Goal: Information Seeking & Learning: Learn about a topic

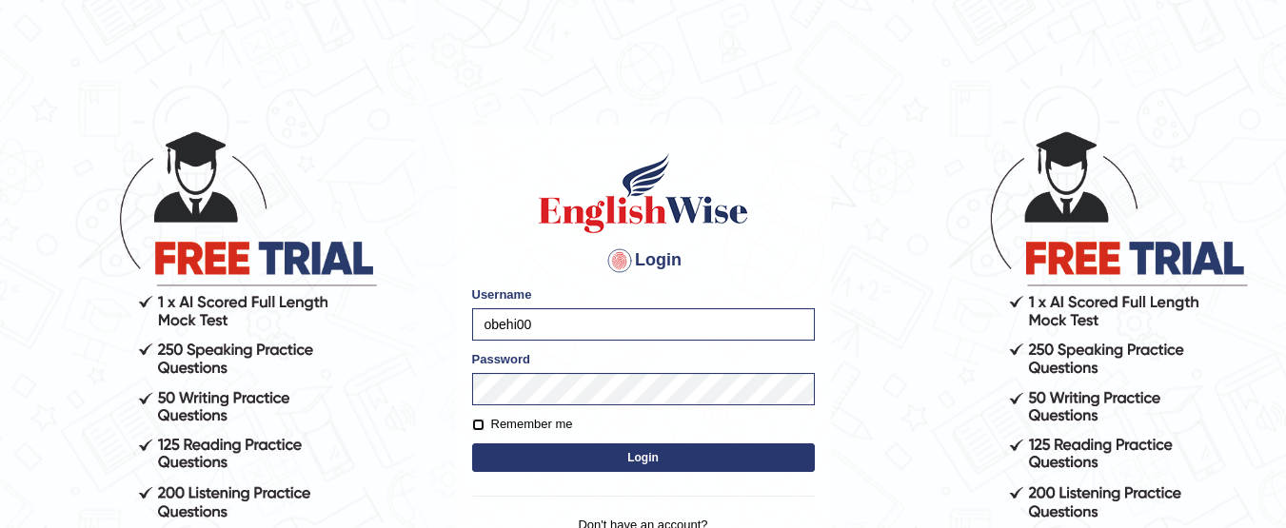
click at [480, 428] on input "Remember me" at bounding box center [478, 425] width 12 height 12
checkbox input "true"
click at [552, 447] on button "Login" at bounding box center [643, 457] width 343 height 29
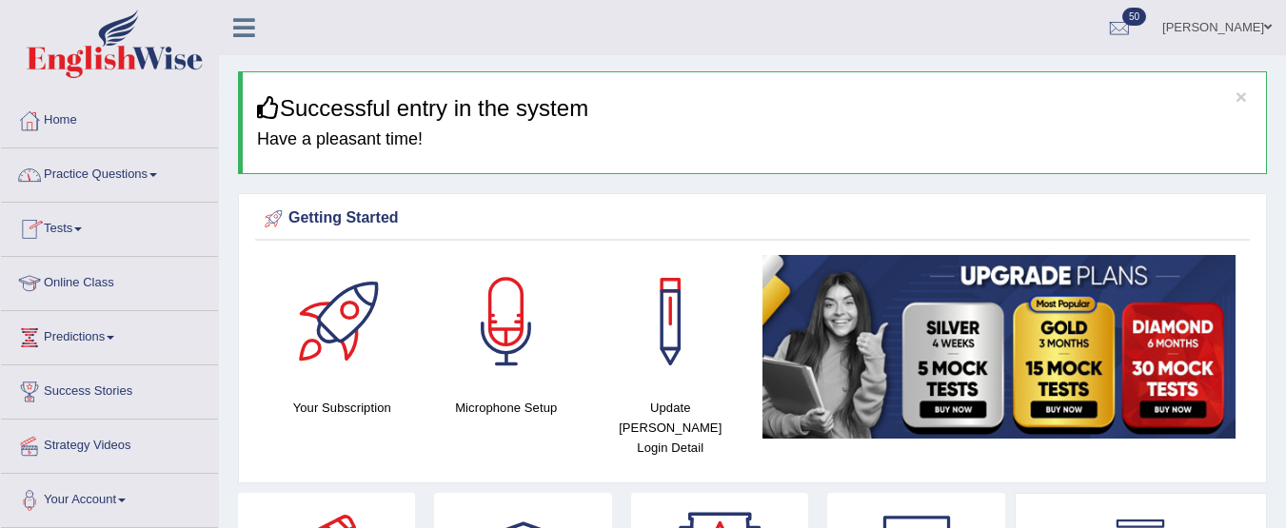
click at [140, 184] on link "Practice Questions" at bounding box center [109, 172] width 217 height 48
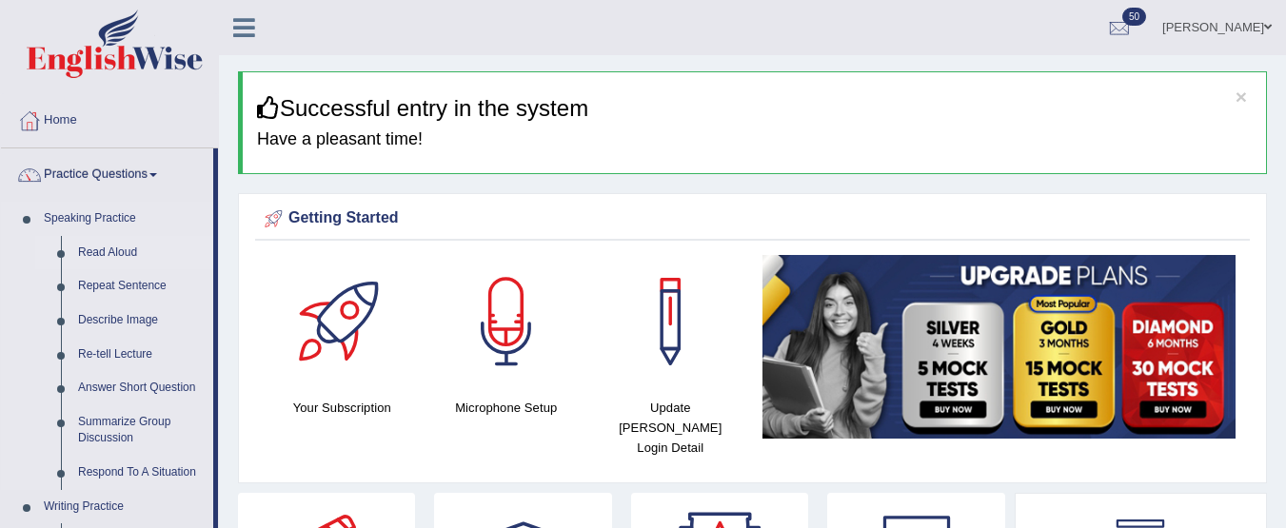
click at [106, 248] on link "Read Aloud" at bounding box center [141, 253] width 144 height 34
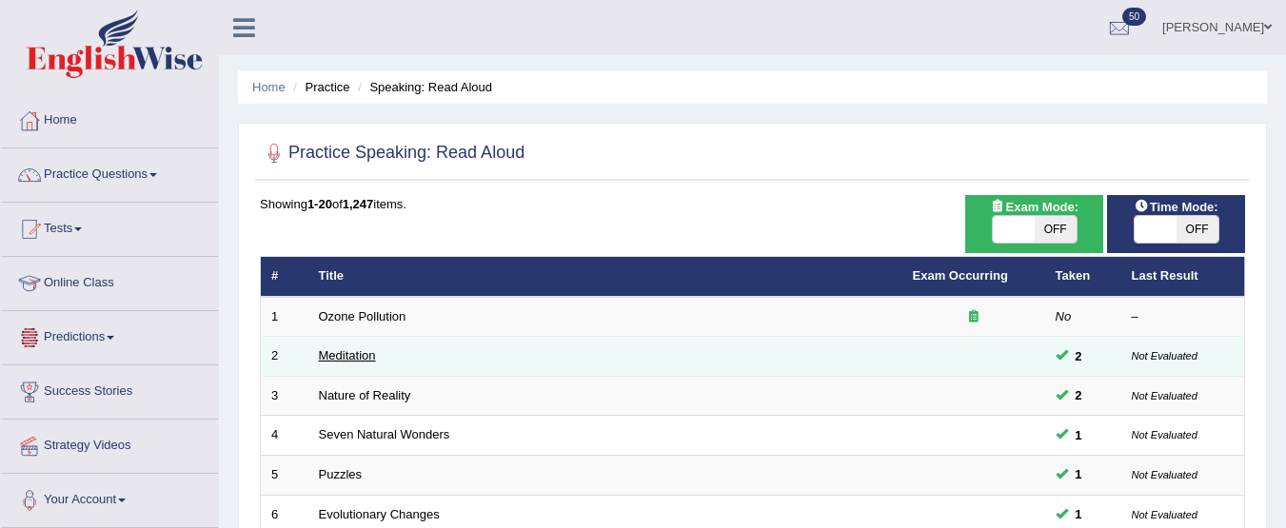
click at [327, 352] on link "Meditation" at bounding box center [347, 355] width 57 height 14
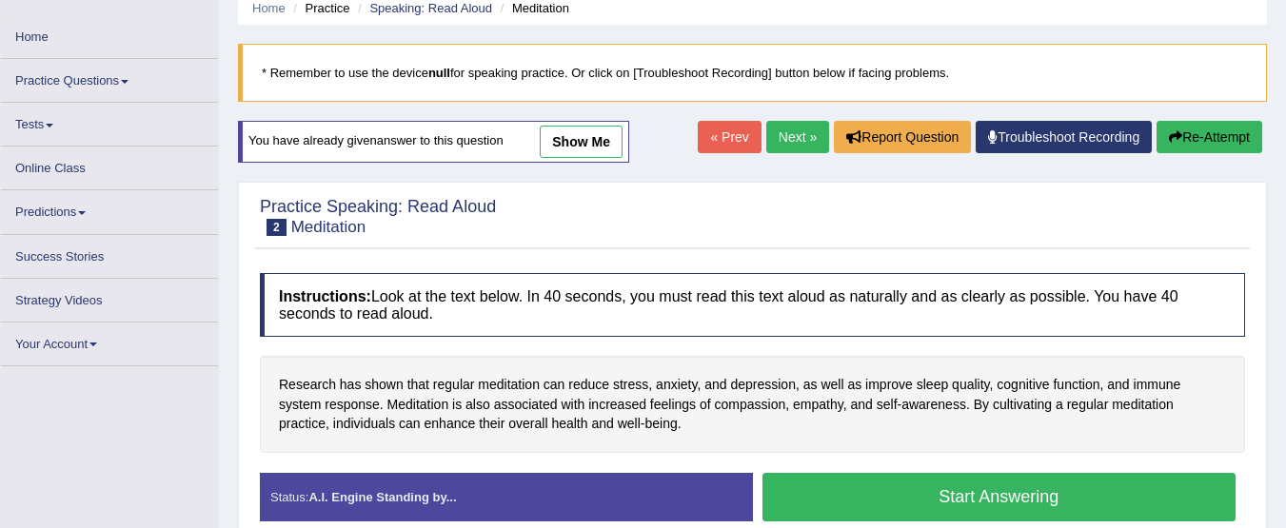
scroll to position [62, 0]
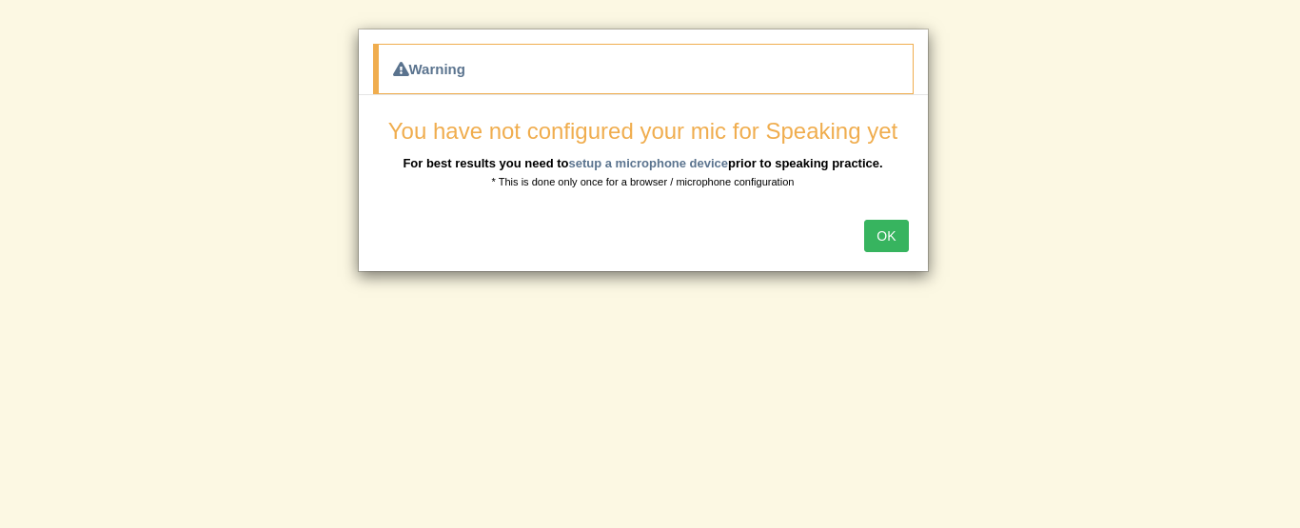
drag, startPoint x: 1299, startPoint y: 165, endPoint x: 1299, endPoint y: 72, distance: 92.3
click at [1285, 72] on html "Toggle navigation Home Practice Questions Speaking Practice Read Aloud Repeat S…" at bounding box center [650, 202] width 1300 height 528
click at [899, 235] on button "OK" at bounding box center [886, 236] width 44 height 32
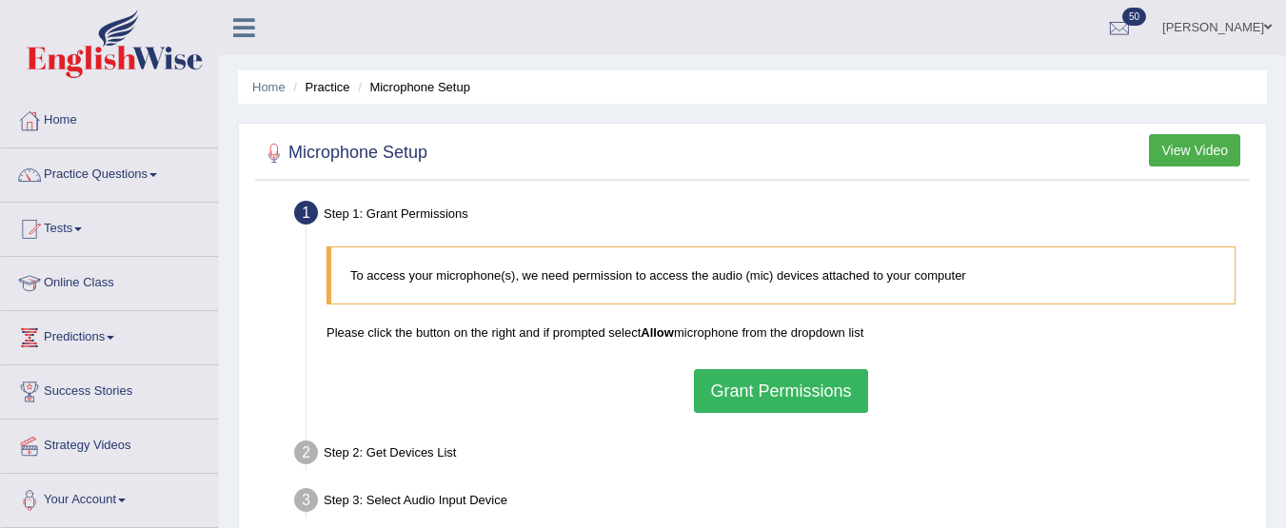
click at [827, 383] on button "Grant Permissions" at bounding box center [780, 391] width 173 height 44
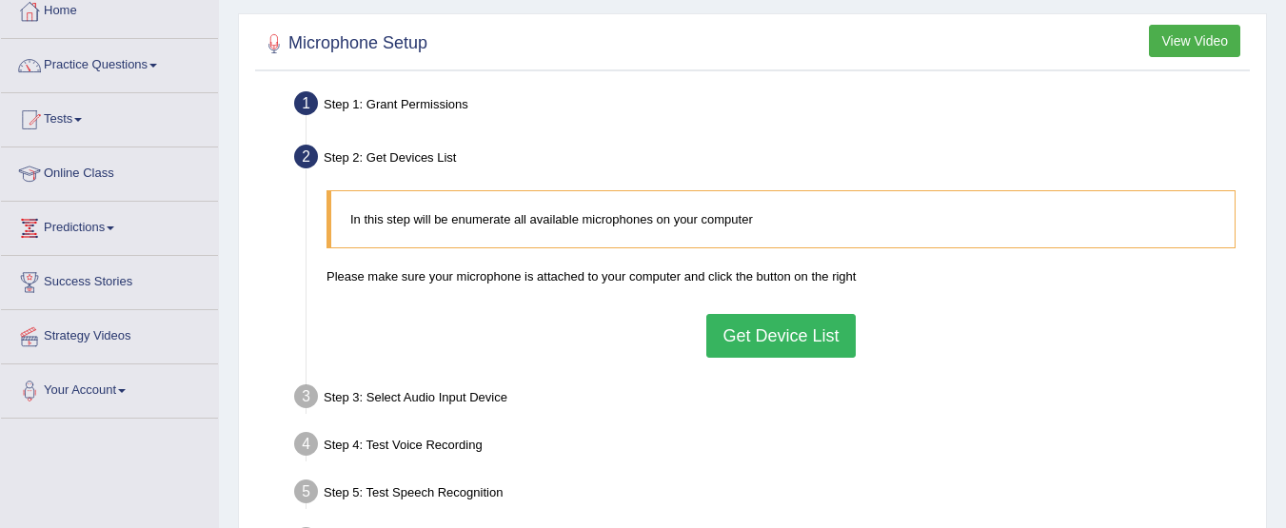
scroll to position [117, 0]
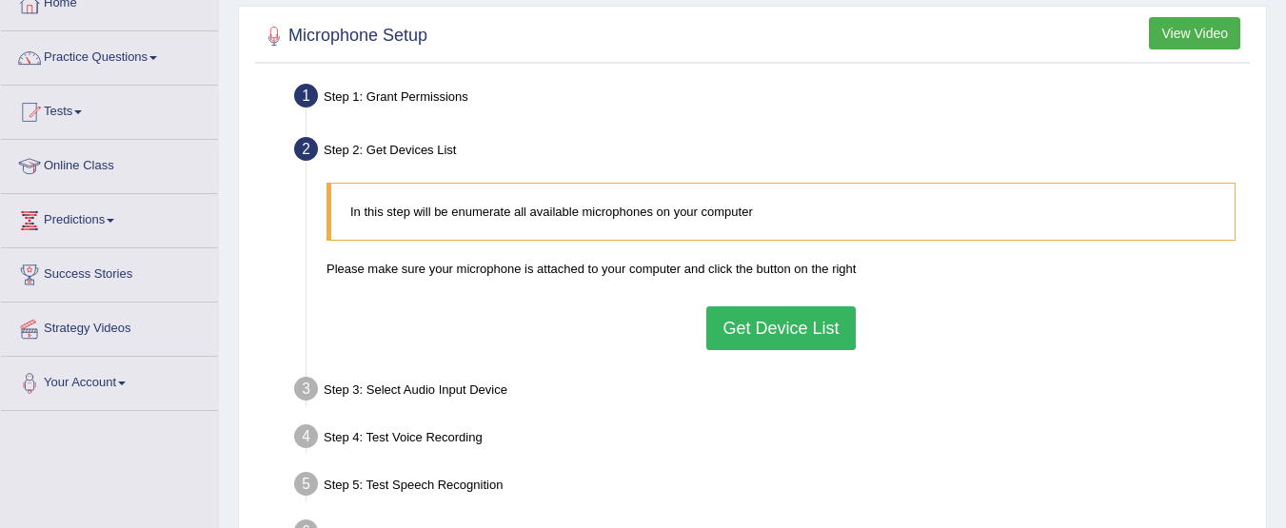
click at [777, 331] on button "Get Device List" at bounding box center [780, 328] width 148 height 44
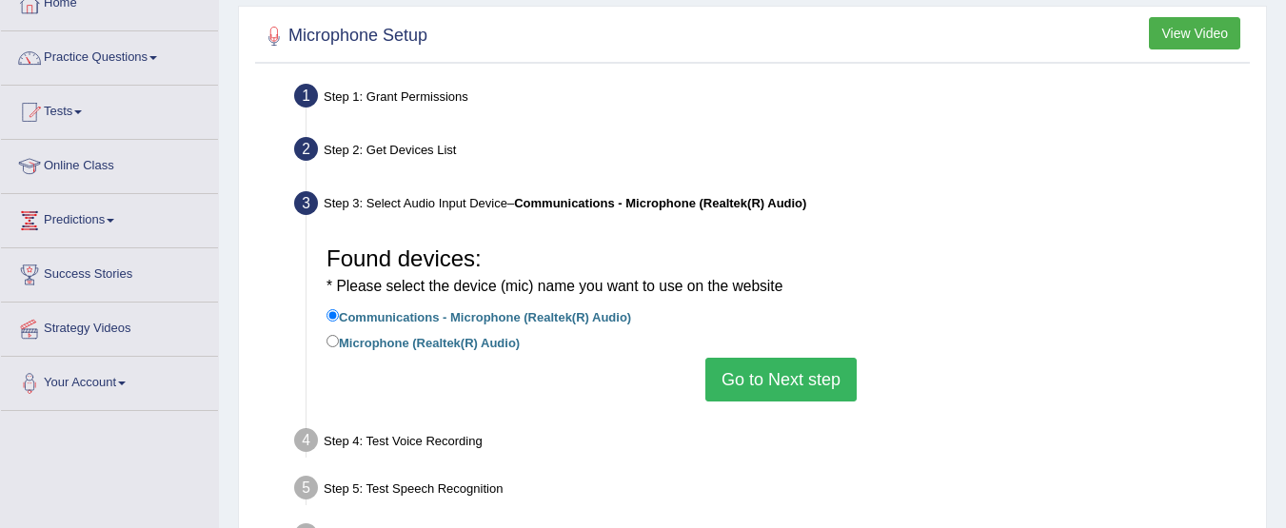
click at [779, 379] on button "Go to Next step" at bounding box center [780, 380] width 151 height 44
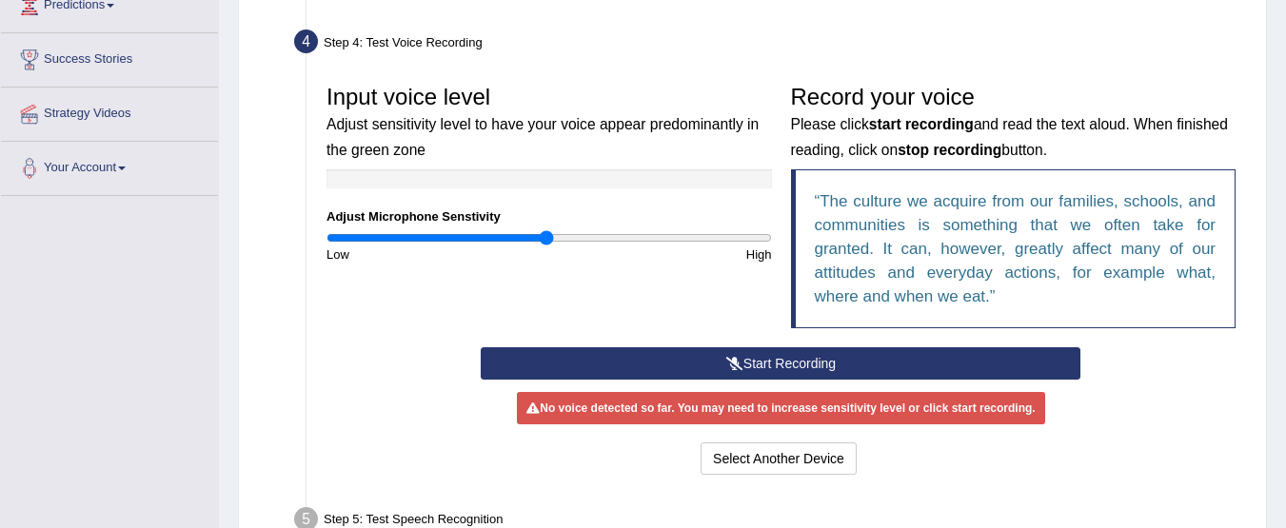
scroll to position [338, 0]
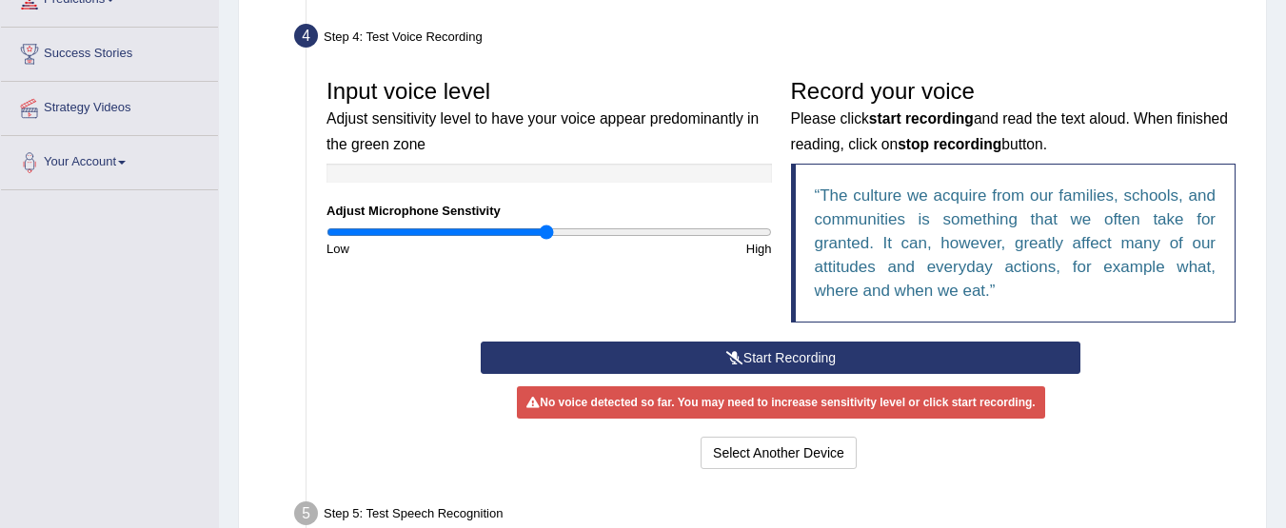
click at [786, 359] on button "Start Recording" at bounding box center [781, 358] width 600 height 32
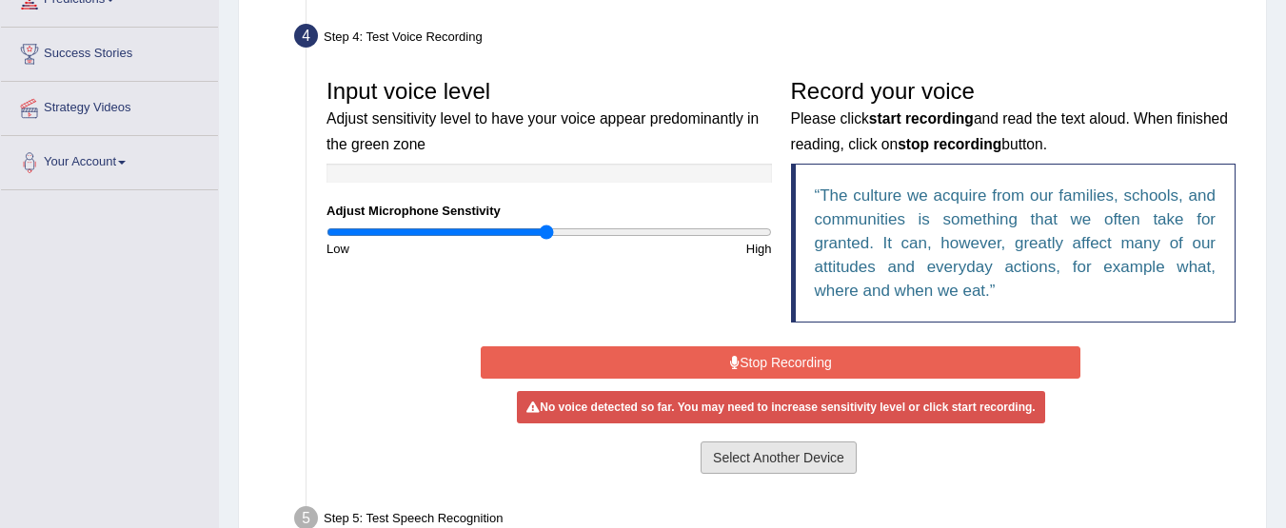
click at [764, 461] on button "Select Another Device" at bounding box center [778, 458] width 156 height 32
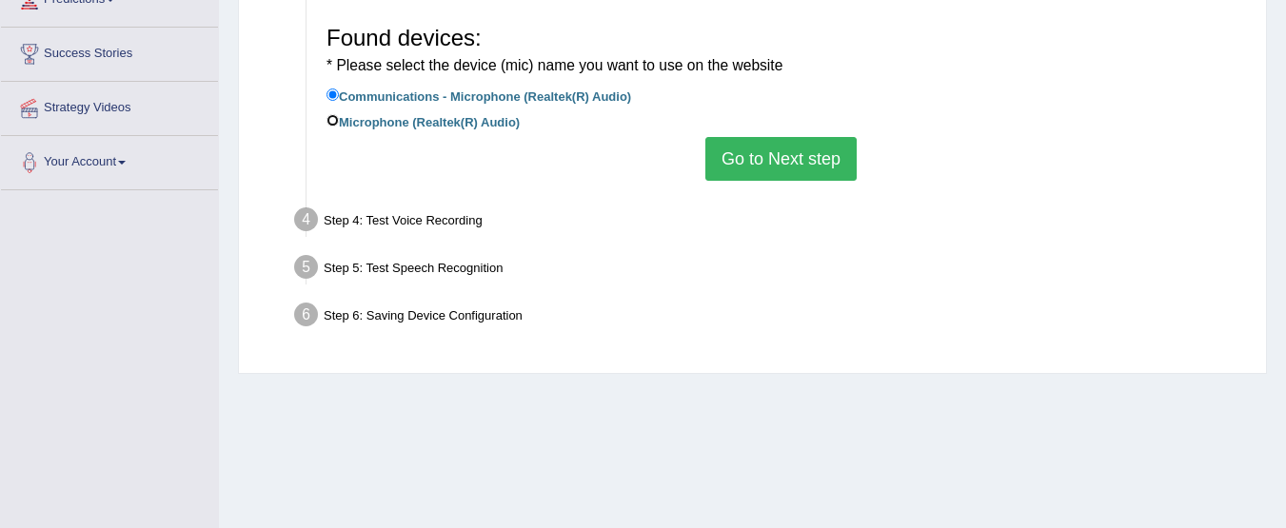
click at [329, 123] on input "Microphone (Realtek(R) Audio)" at bounding box center [332, 120] width 12 height 12
radio input "true"
click at [750, 155] on button "Go to Next step" at bounding box center [780, 159] width 151 height 44
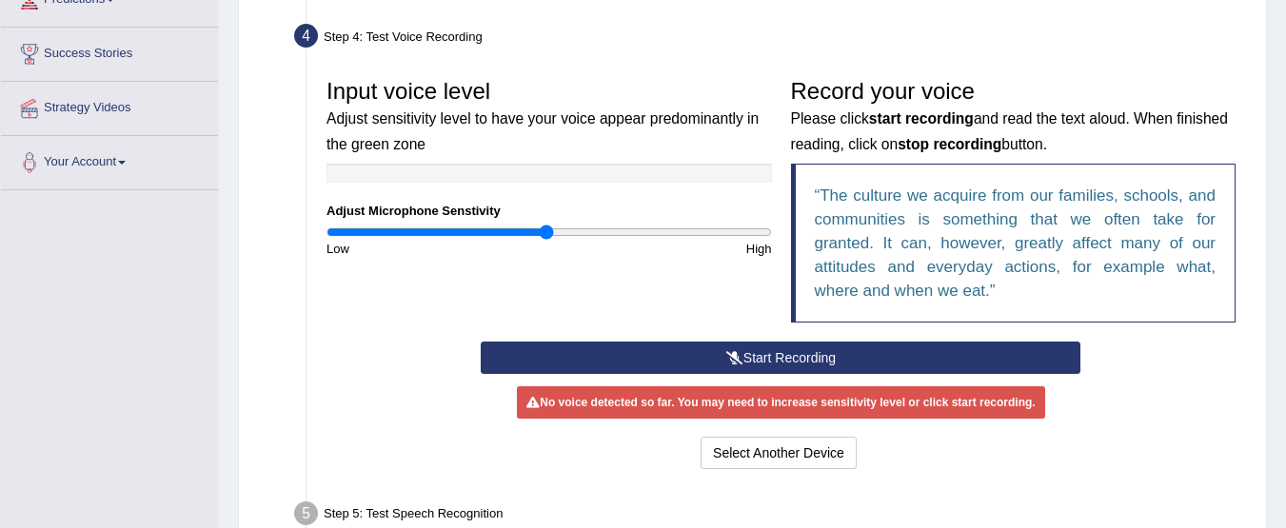
click at [779, 361] on button "Start Recording" at bounding box center [781, 358] width 600 height 32
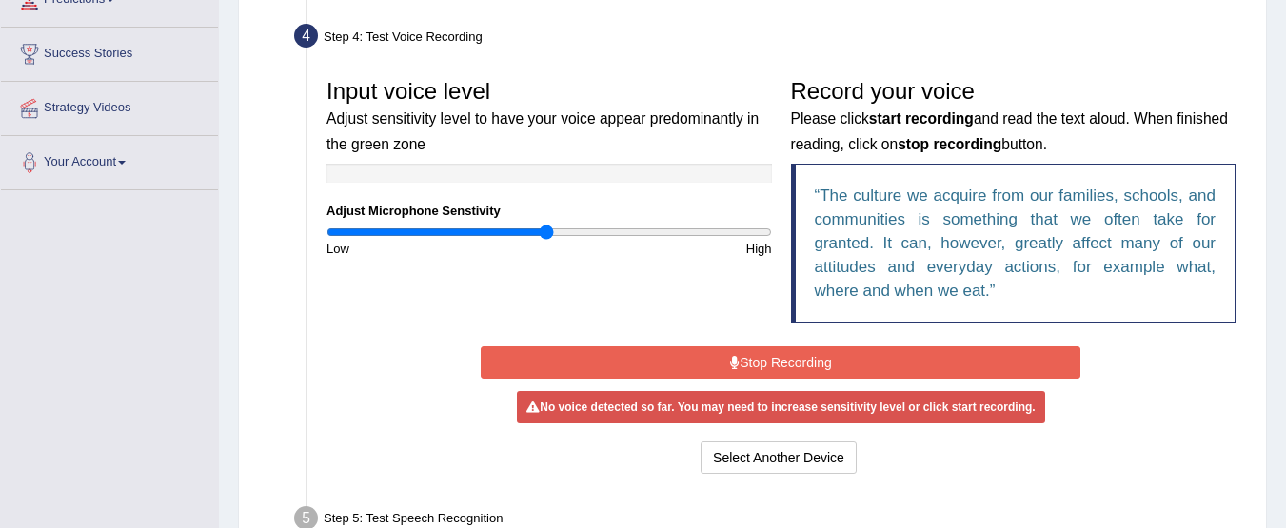
click at [779, 361] on button "Stop Recording" at bounding box center [781, 362] width 600 height 32
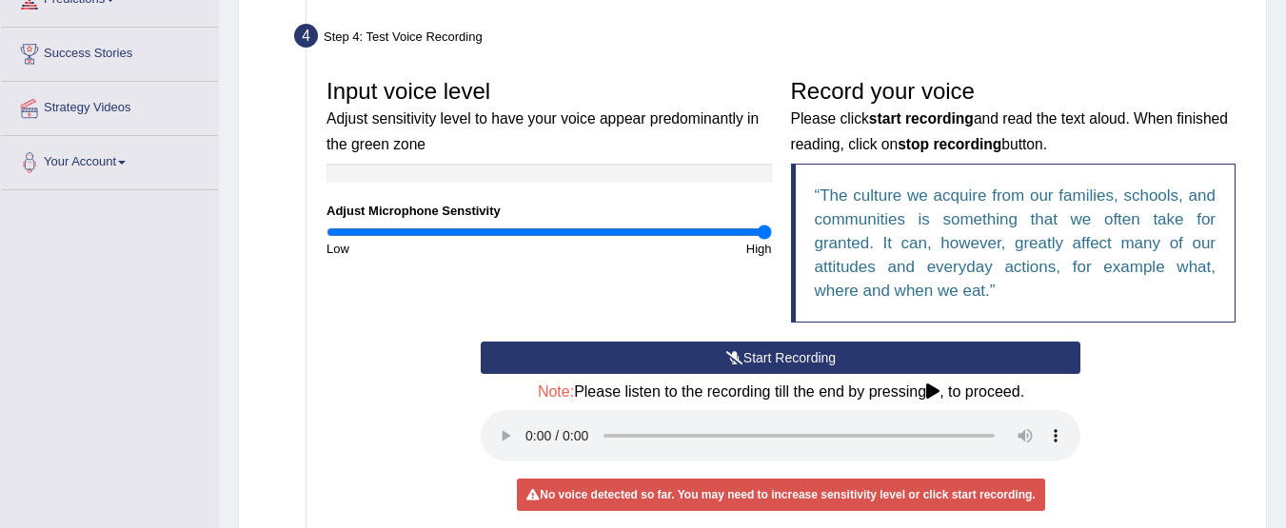
drag, startPoint x: 547, startPoint y: 236, endPoint x: 1064, endPoint y: 290, distance: 519.6
type input "2"
click at [772, 240] on input "range" at bounding box center [548, 232] width 445 height 15
click at [1178, 382] on div "Start Recording Stop Recording Note: Please listen to the recording till the en…" at bounding box center [781, 454] width 928 height 225
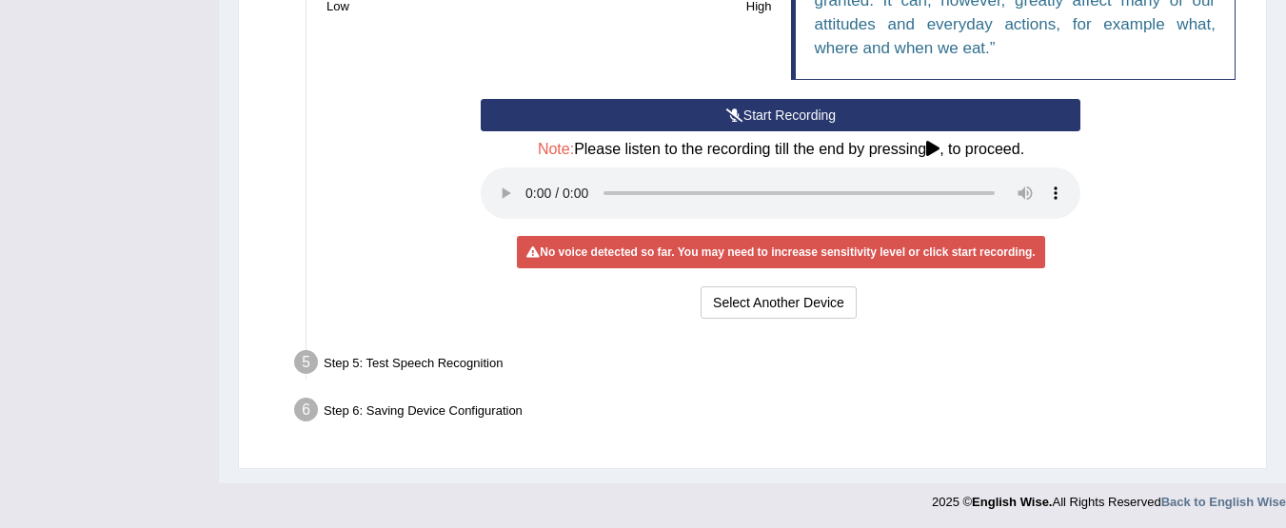
scroll to position [583, 0]
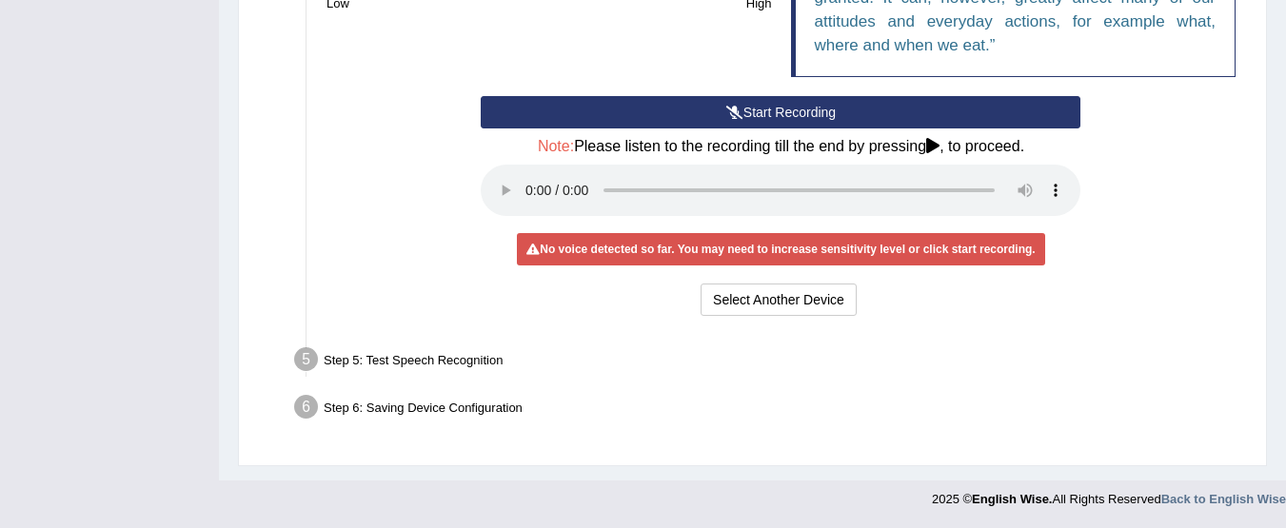
click at [393, 357] on div "Step 5: Test Speech Recognition" at bounding box center [772, 363] width 972 height 42
click at [404, 406] on div "Step 6: Saving Device Configuration" at bounding box center [772, 410] width 972 height 42
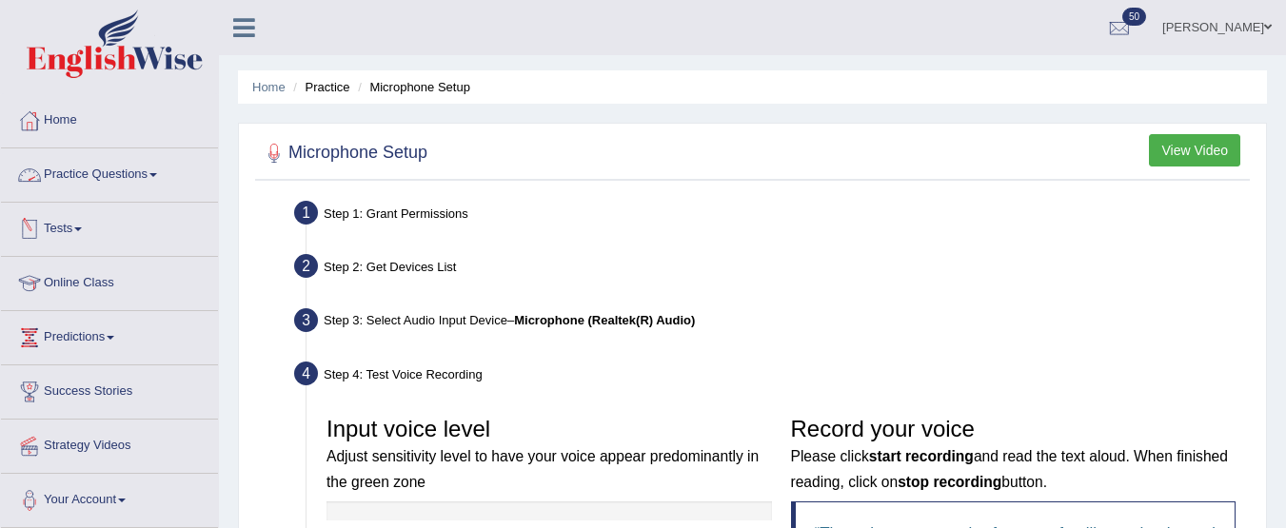
click at [142, 169] on link "Practice Questions" at bounding box center [109, 172] width 217 height 48
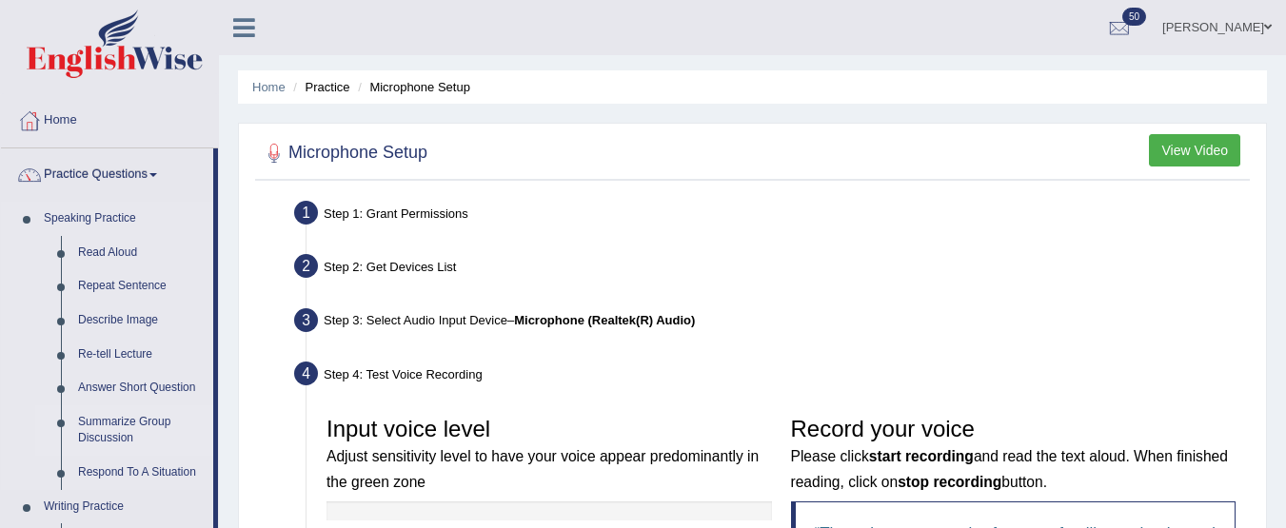
click at [111, 422] on link "Summarize Group Discussion" at bounding box center [141, 430] width 144 height 50
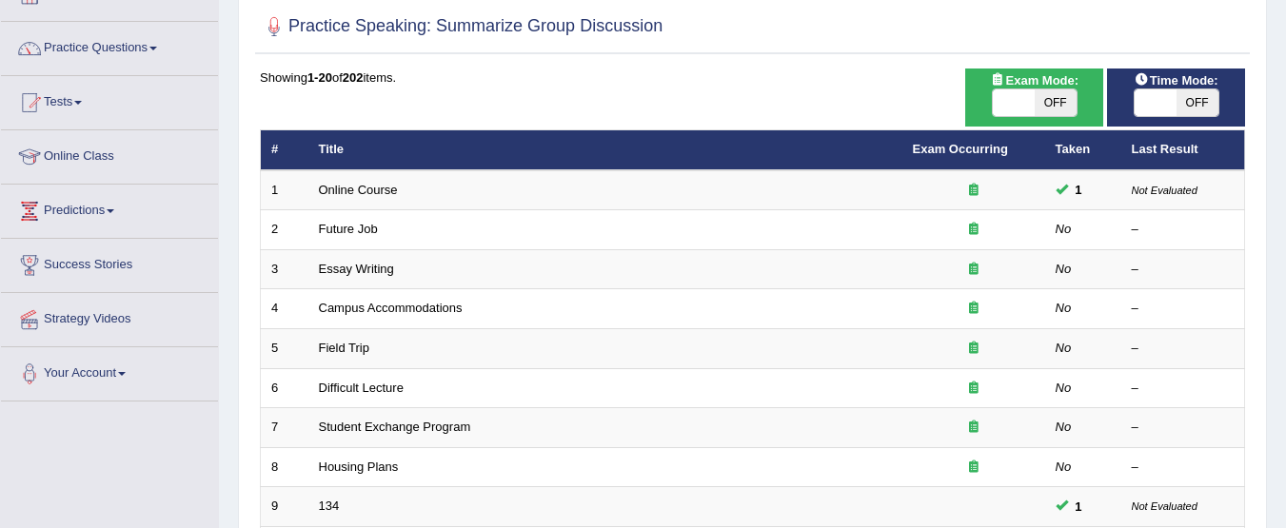
click at [1285, 159] on html "Toggle navigation Home Practice Questions Speaking Practice Read Aloud Repeat S…" at bounding box center [643, 137] width 1286 height 528
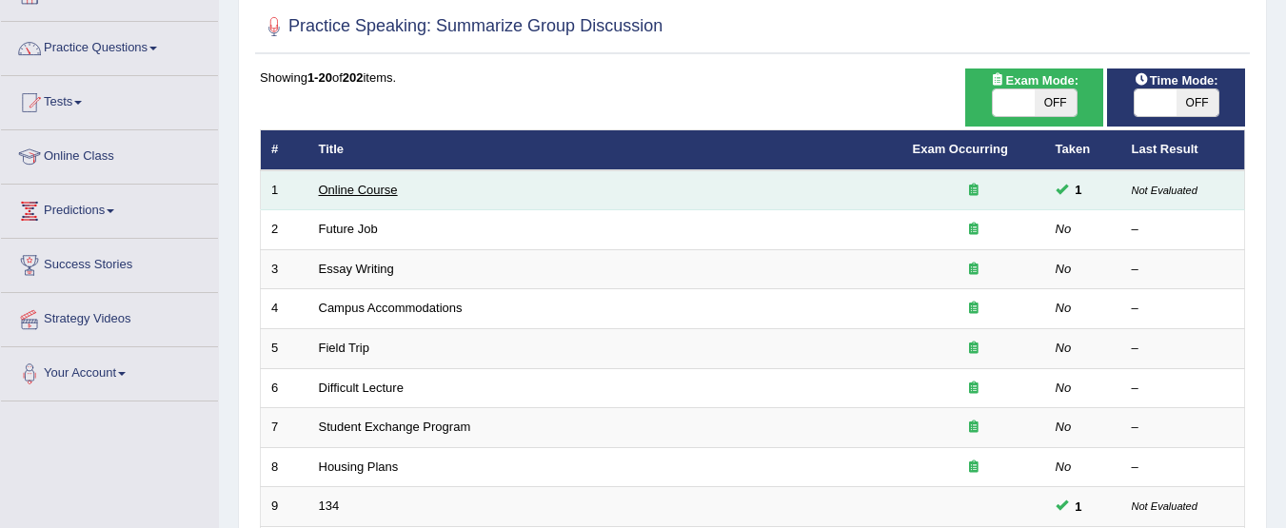
click at [364, 187] on link "Online Course" at bounding box center [358, 190] width 79 height 14
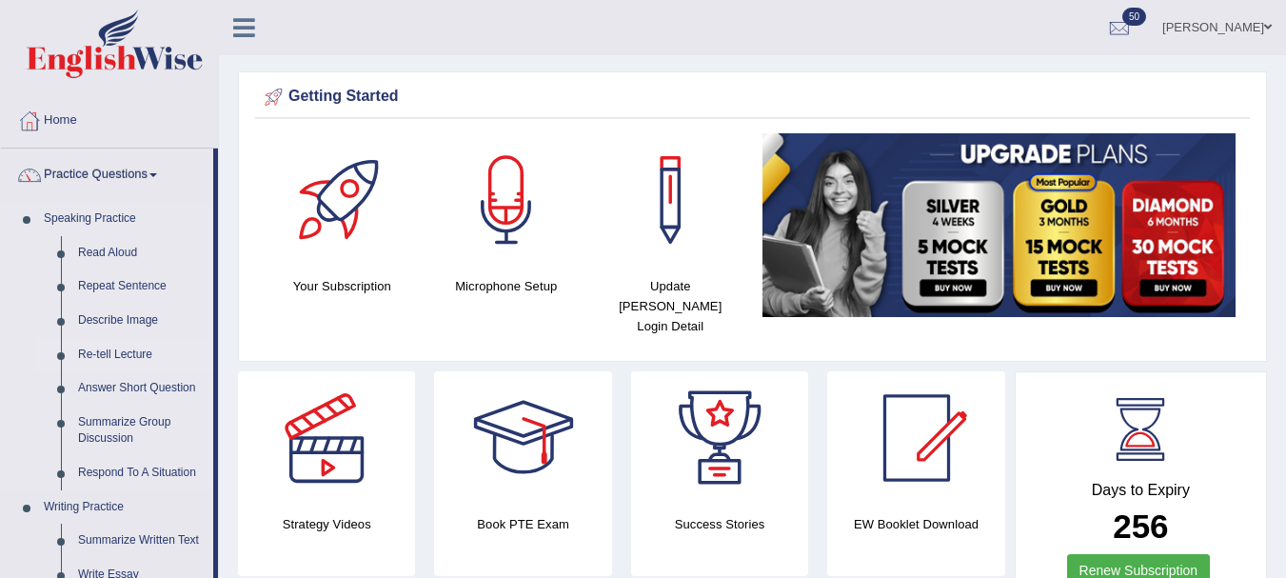
click at [123, 350] on link "Re-tell Lecture" at bounding box center [141, 355] width 144 height 34
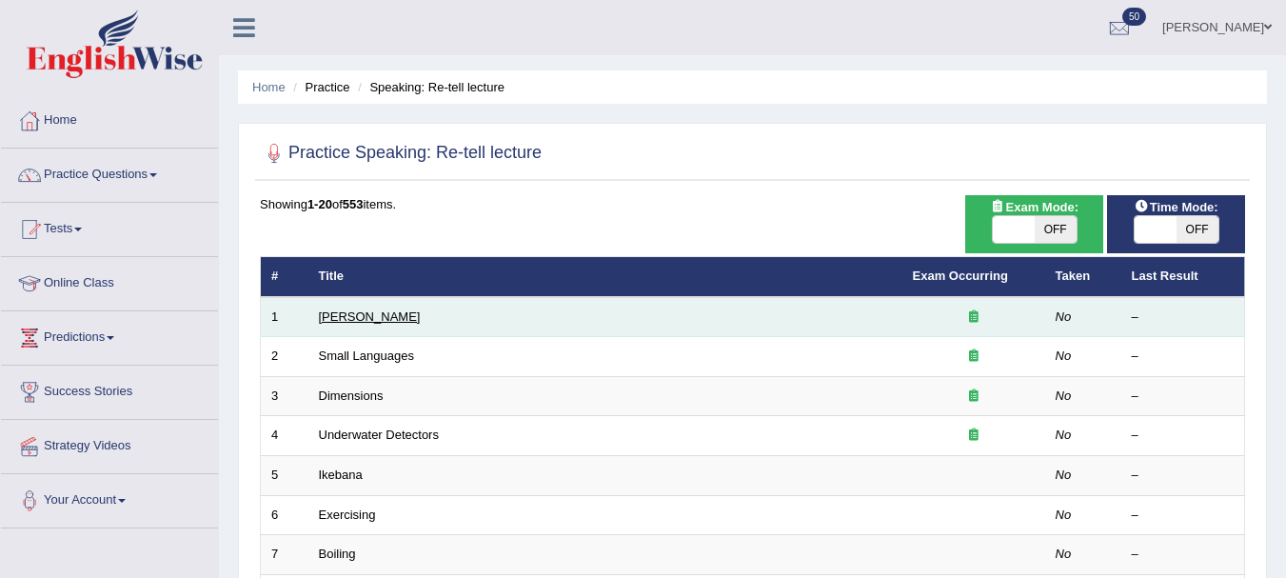
click at [363, 313] on link "[PERSON_NAME]" at bounding box center [370, 316] width 102 height 14
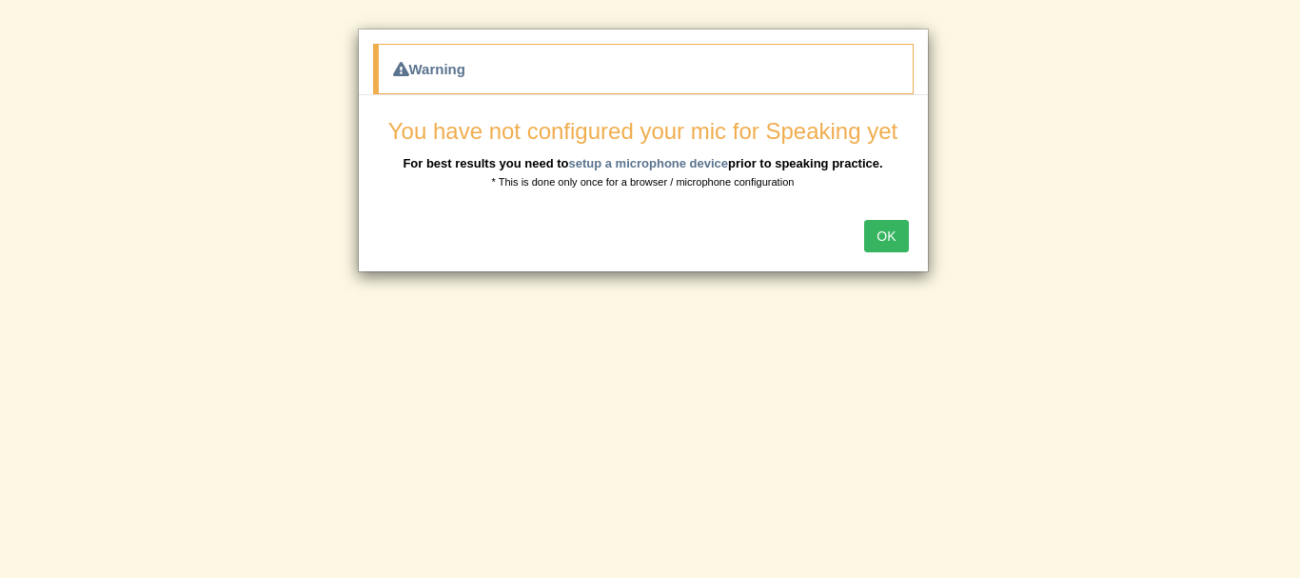
click at [887, 228] on button "OK" at bounding box center [886, 236] width 44 height 32
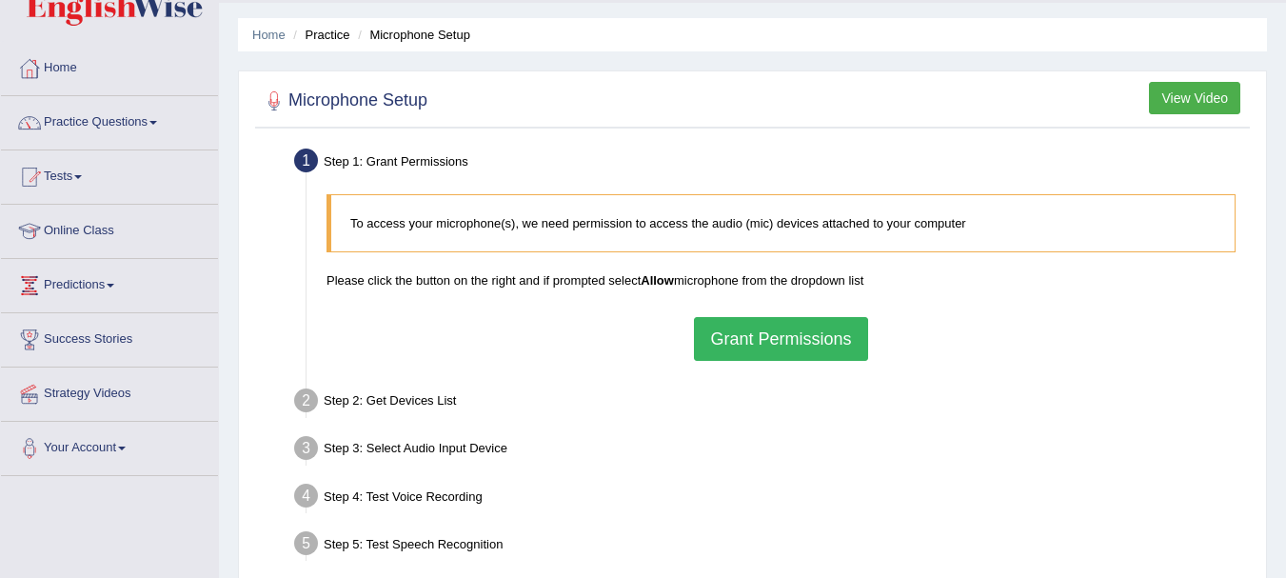
scroll to position [54, 0]
click at [818, 345] on button "Grant Permissions" at bounding box center [780, 337] width 173 height 44
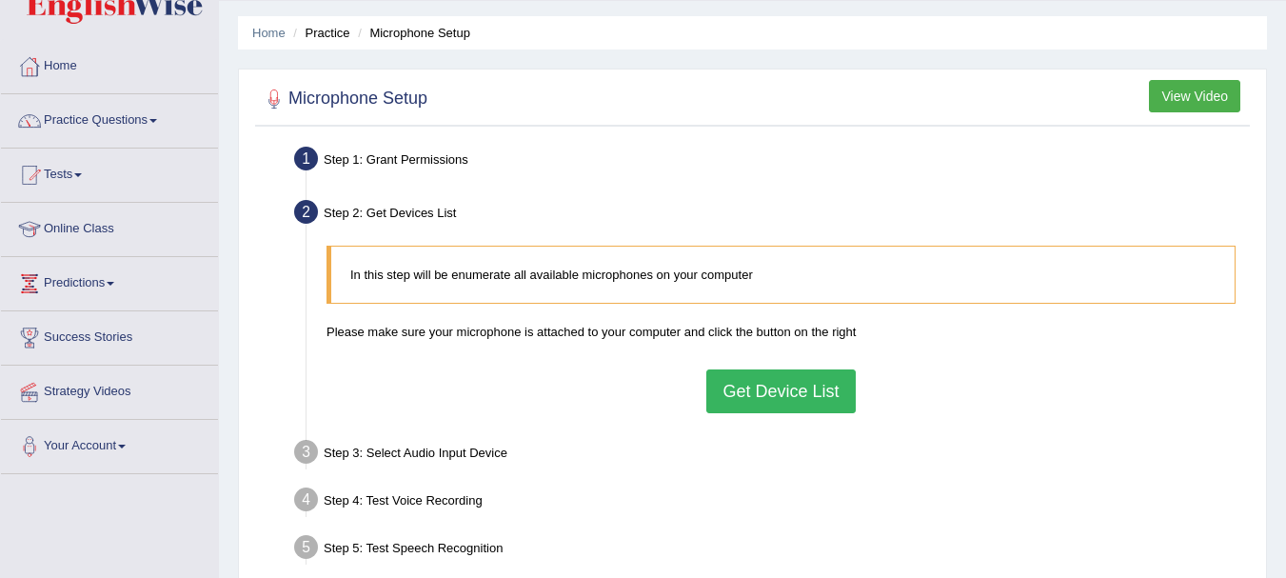
click at [771, 391] on button "Get Device List" at bounding box center [780, 391] width 148 height 44
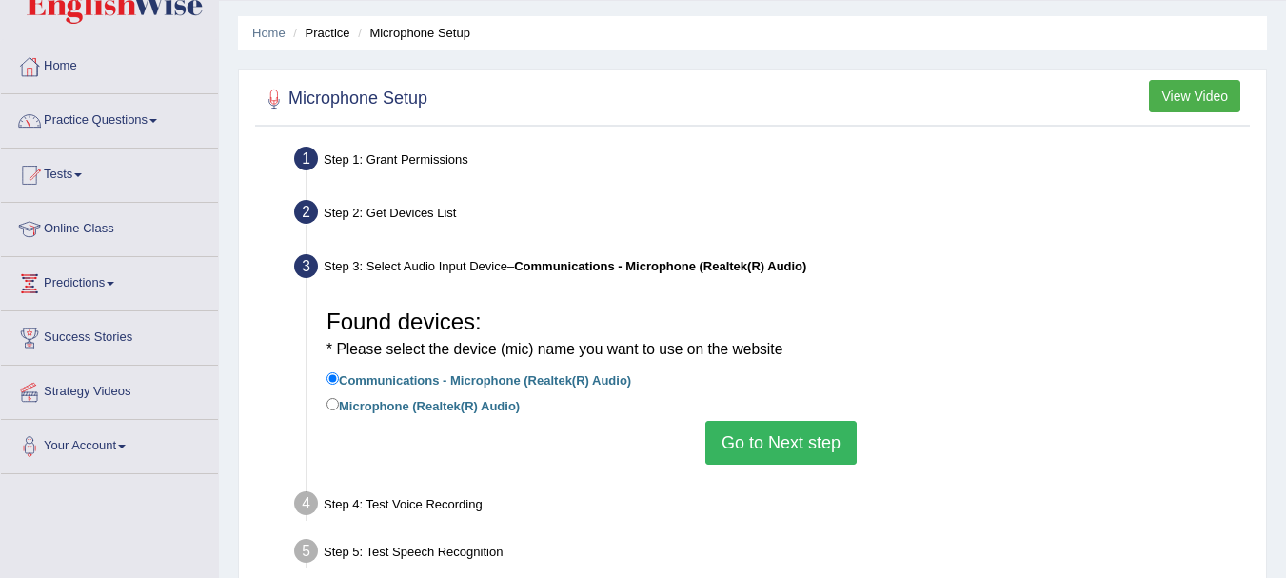
click at [484, 404] on label "Microphone (Realtek(R) Audio)" at bounding box center [422, 404] width 193 height 21
click at [339, 404] on input "Microphone (Realtek(R) Audio)" at bounding box center [332, 404] width 12 height 12
radio input "true"
click at [768, 454] on button "Go to Next step" at bounding box center [780, 443] width 151 height 44
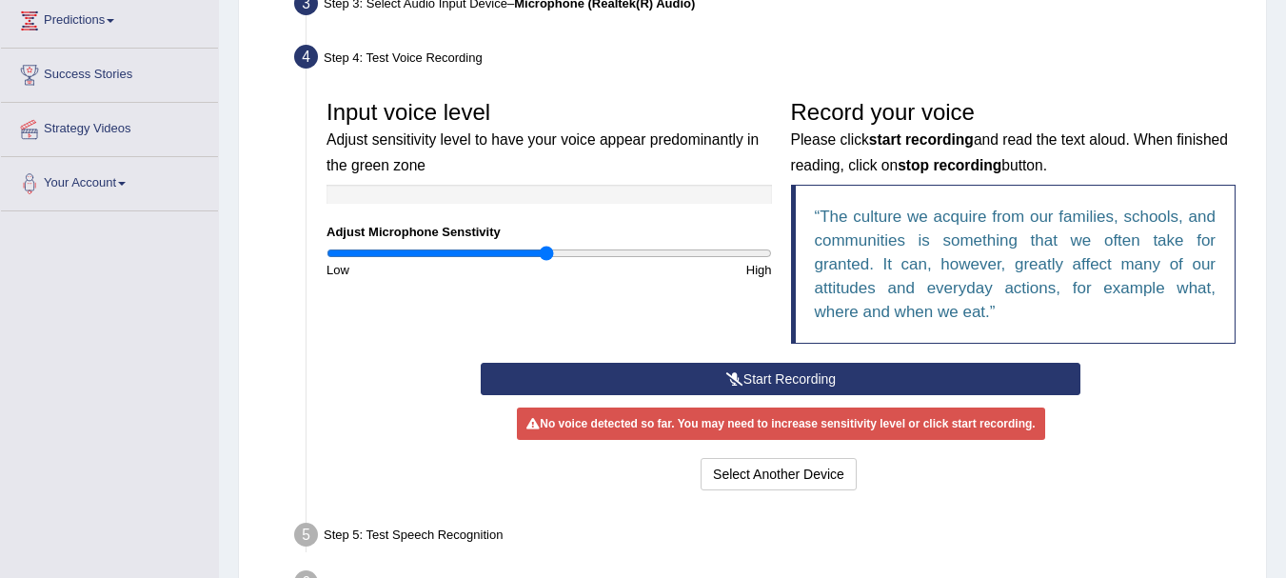
scroll to position [320, 0]
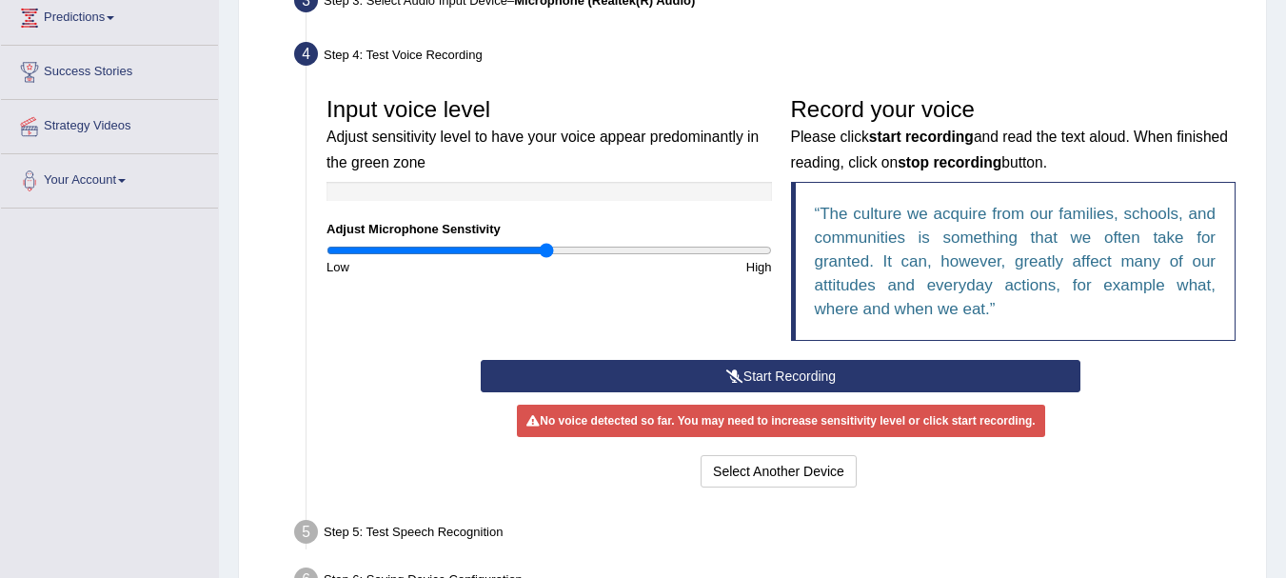
click at [768, 381] on button "Start Recording" at bounding box center [781, 376] width 600 height 32
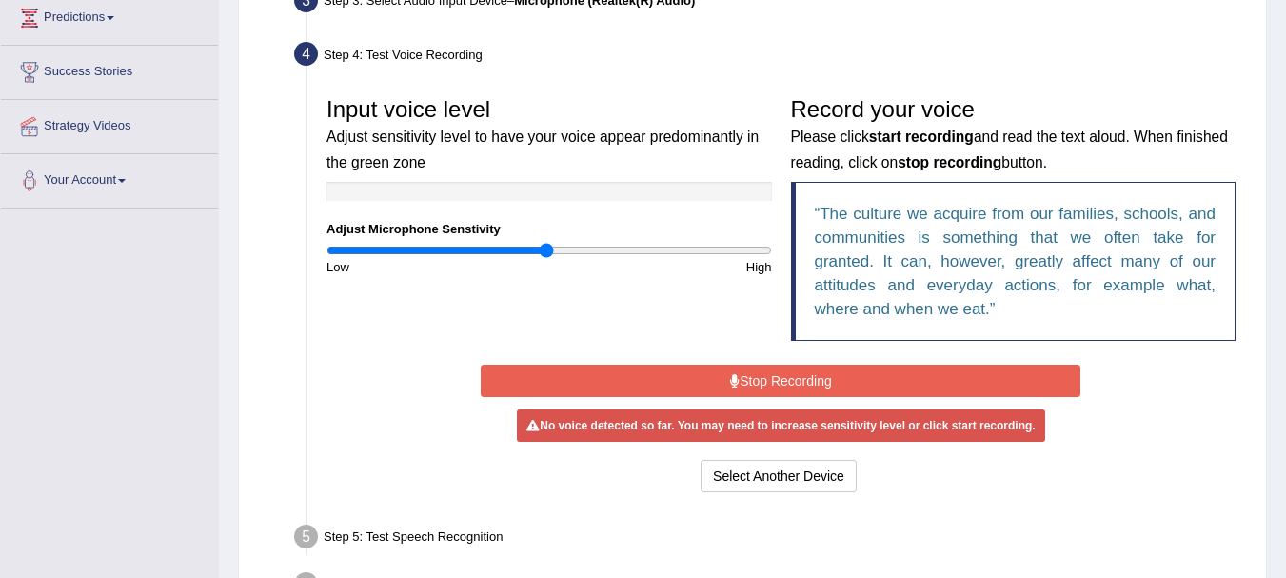
click at [768, 381] on button "Stop Recording" at bounding box center [781, 380] width 600 height 32
